Goal: Task Accomplishment & Management: Manage account settings

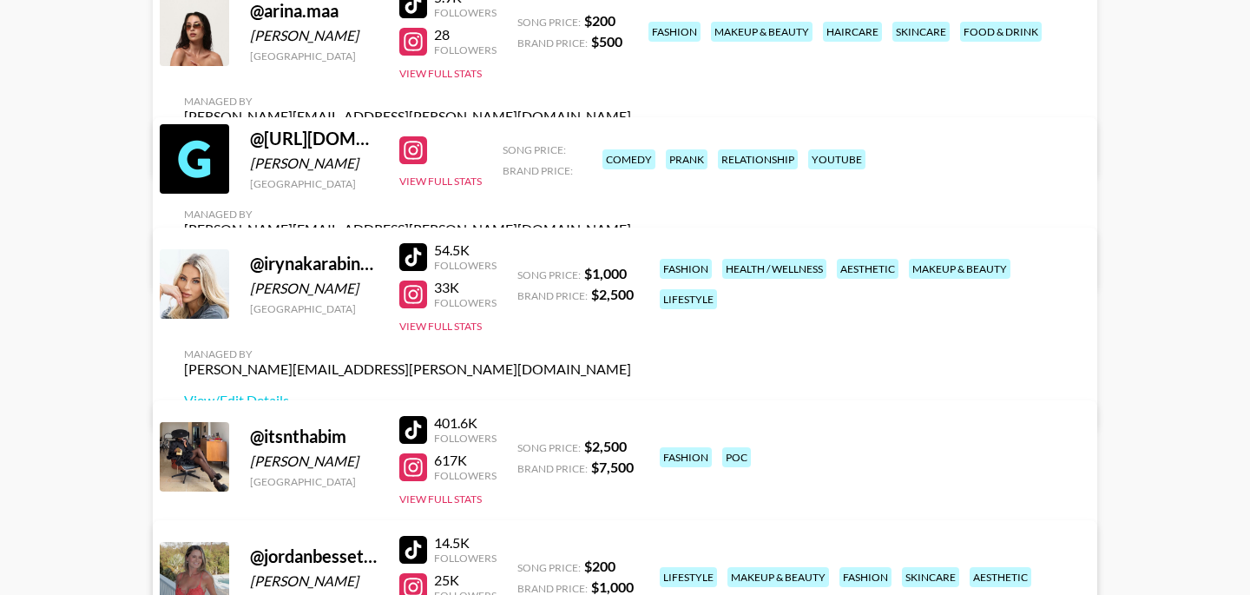
scroll to position [264, 0]
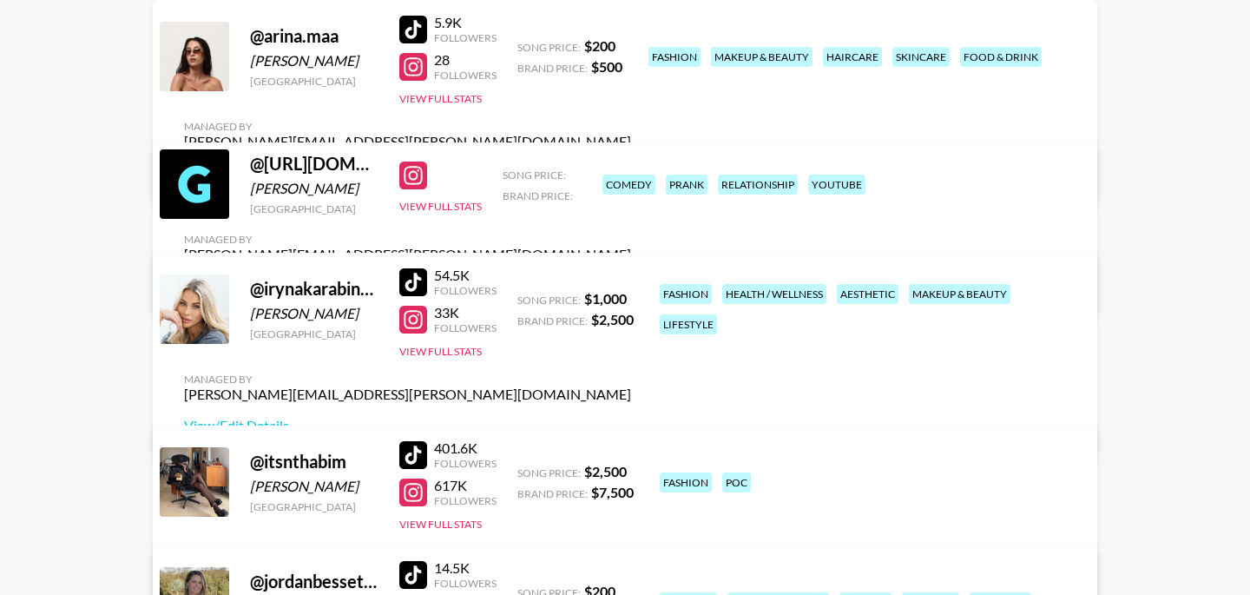
click at [631, 164] on link "View/Edit Details" at bounding box center [407, 172] width 447 height 17
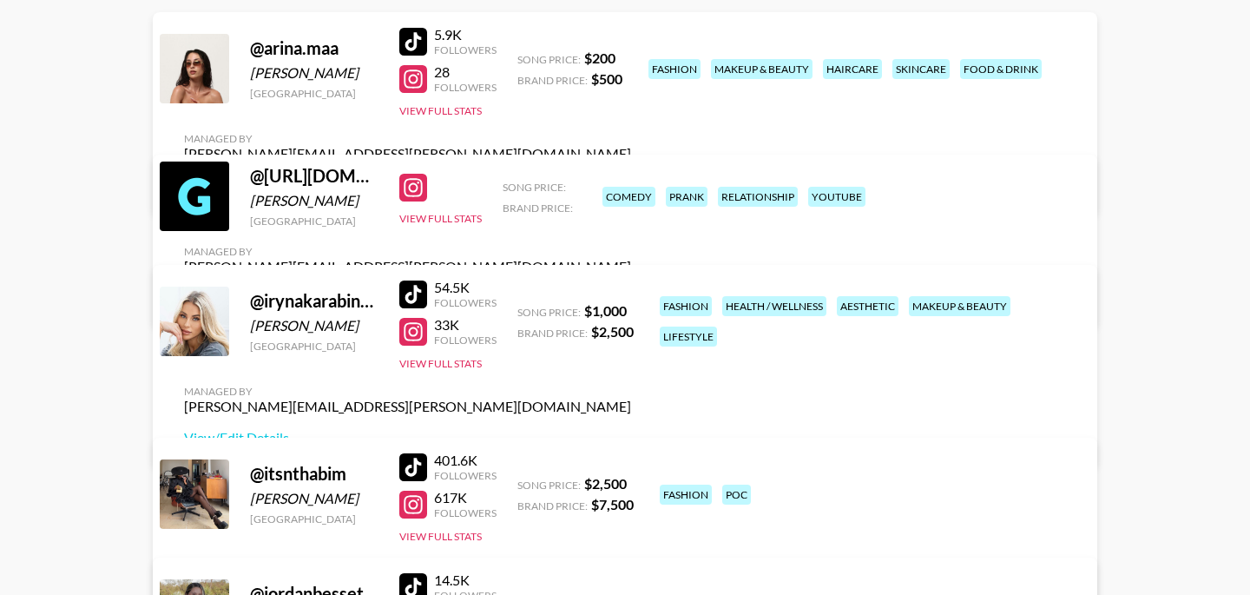
scroll to position [263, 0]
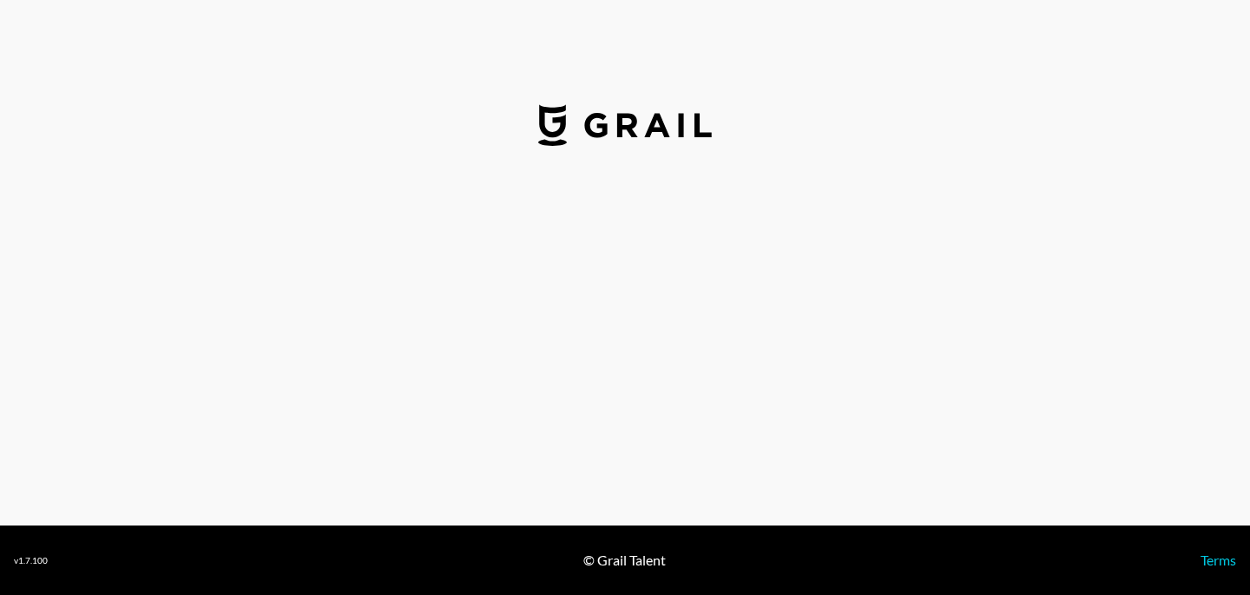
select select "USD"
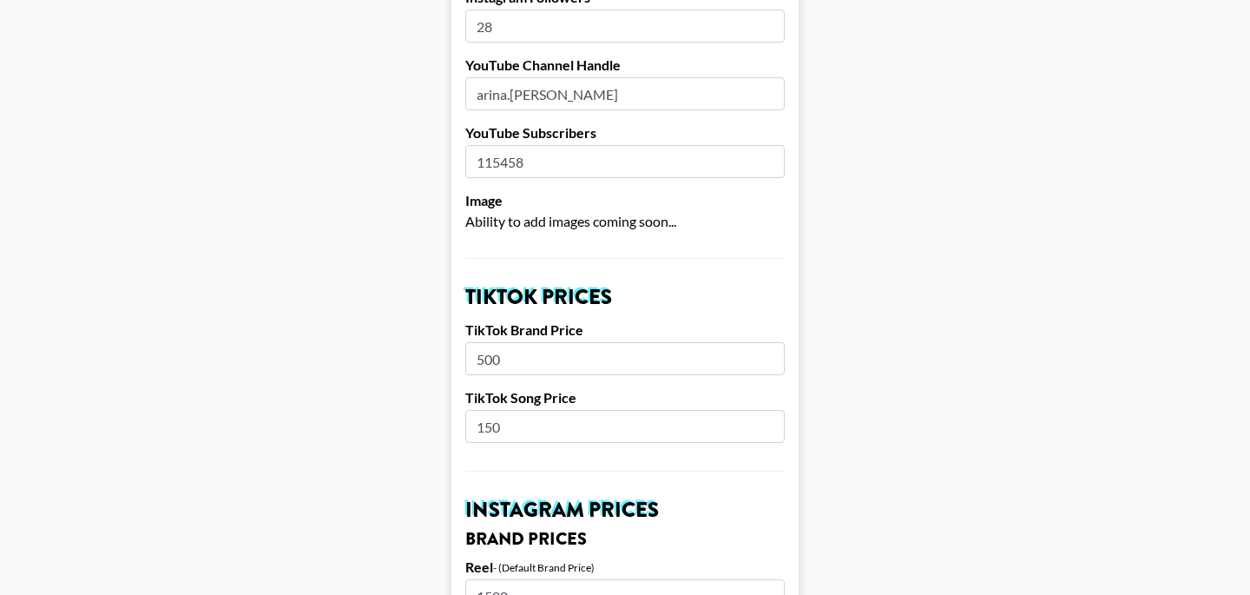
scroll to position [381, 0]
drag, startPoint x: 537, startPoint y: 329, endPoint x: 386, endPoint y: 318, distance: 151.5
type input "1"
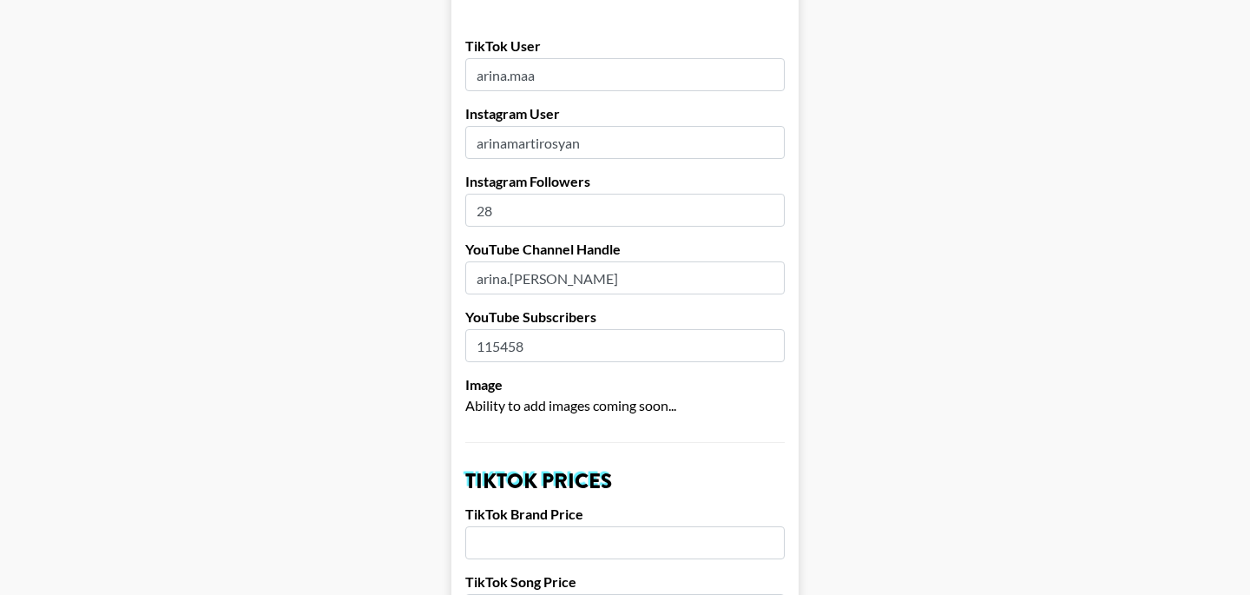
scroll to position [0, 0]
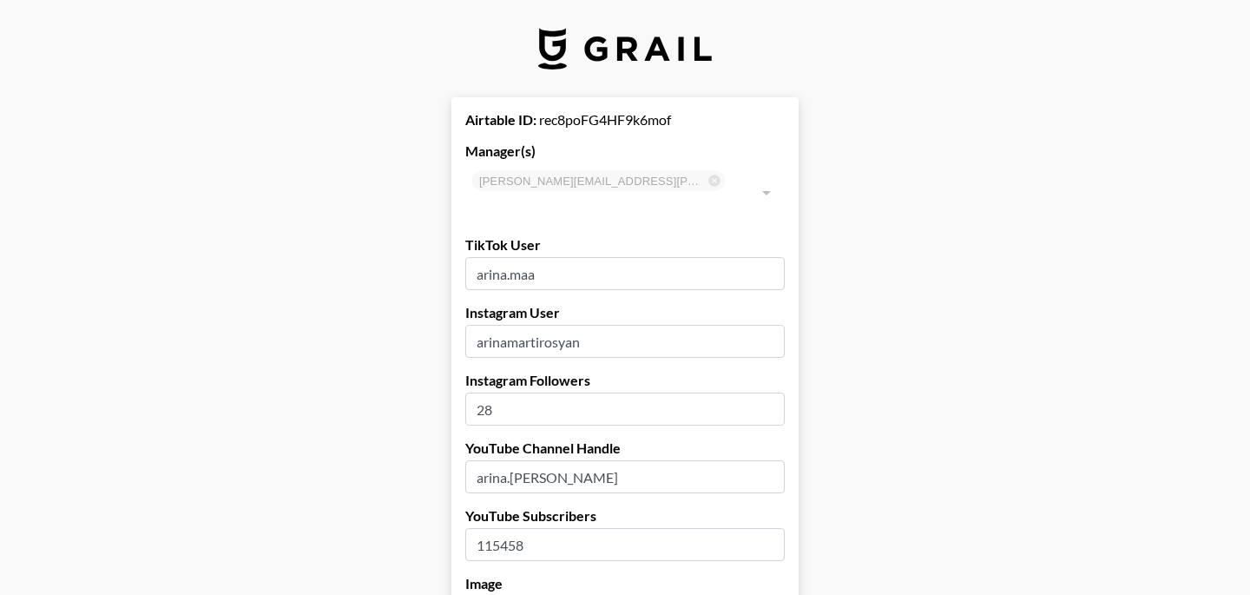
click at [769, 181] on div at bounding box center [766, 193] width 23 height 24
